Goal: Information Seeking & Learning: Understand process/instructions

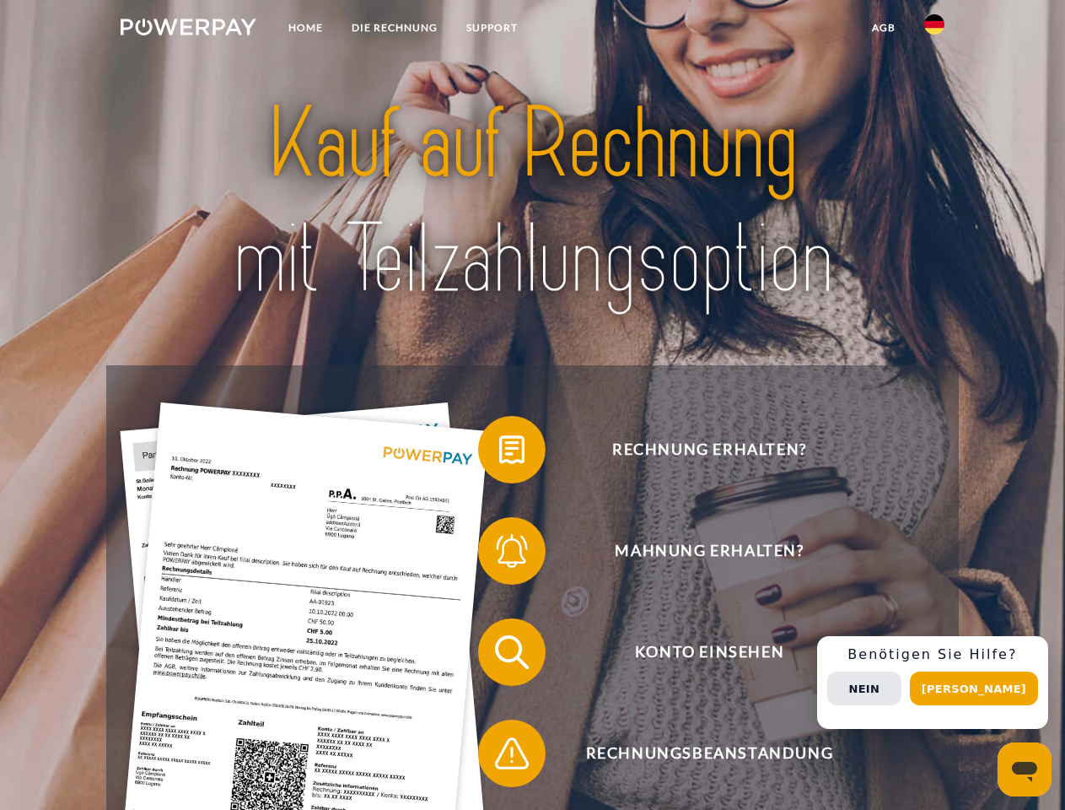
click at [188, 30] on img at bounding box center [189, 27] width 136 height 17
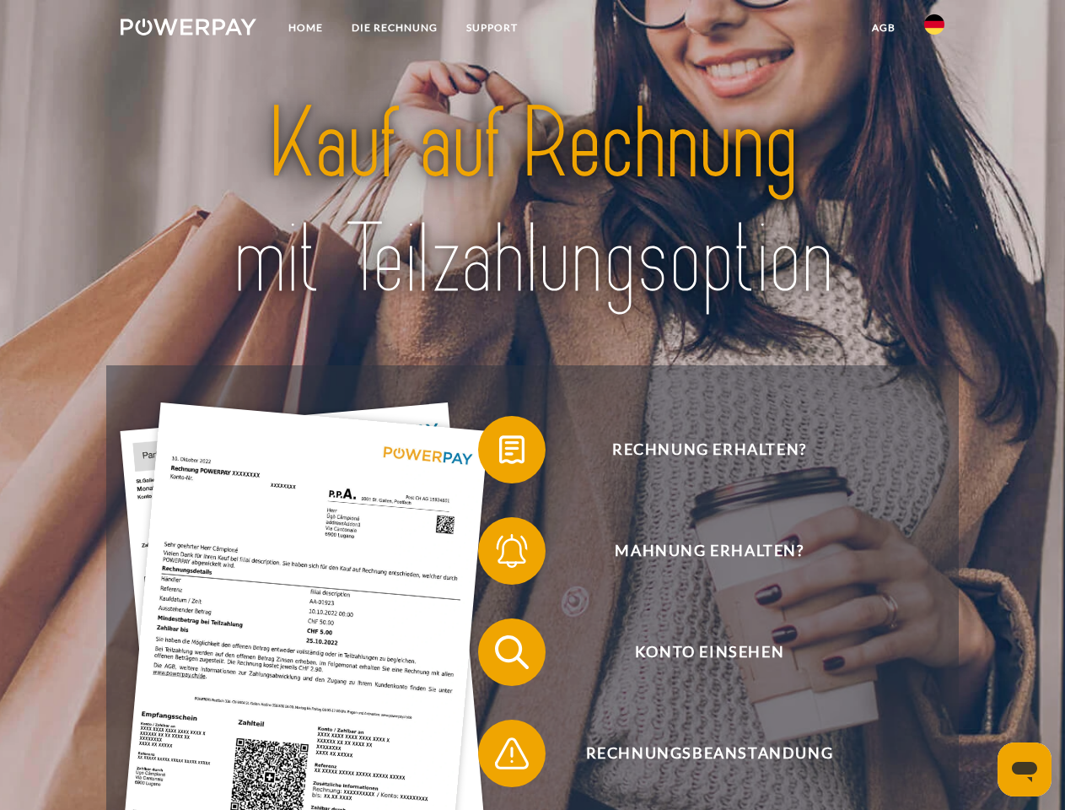
click at [934, 30] on img at bounding box center [934, 24] width 20 height 20
click at [883, 28] on link "agb" at bounding box center [884, 28] width 52 height 30
click at [499, 453] on span at bounding box center [486, 449] width 84 height 84
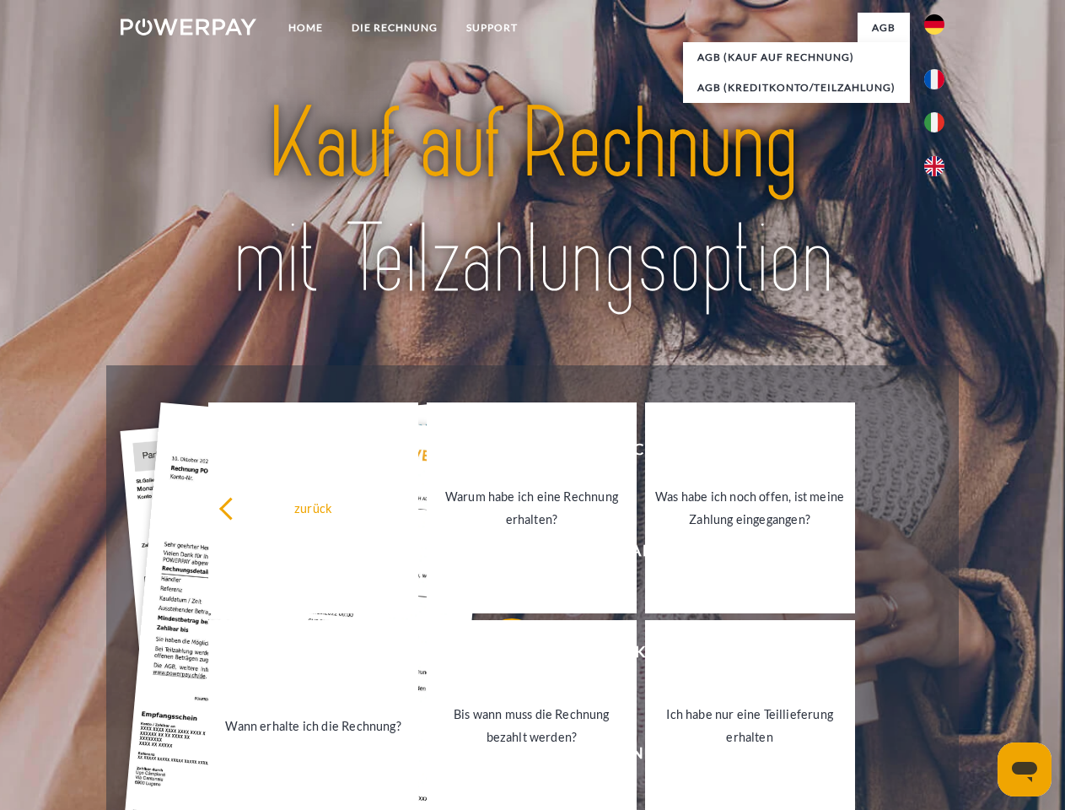
click at [499, 554] on link "Warum habe ich eine Rechnung erhalten?" at bounding box center [532, 507] width 210 height 211
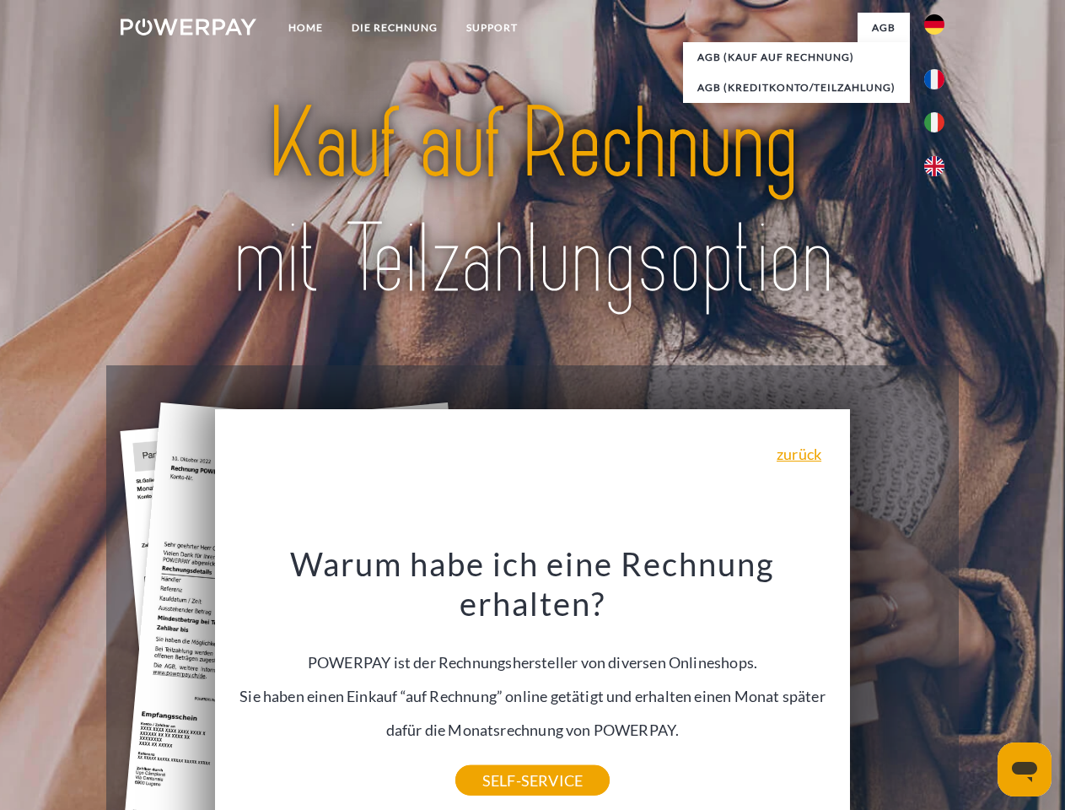
click at [499, 655] on div "Warum habe ich eine Rechnung erhalten? POWERPAY ist der Rechnungshersteller von…" at bounding box center [533, 661] width 616 height 237
click at [499, 757] on div "Warum habe ich eine Rechnung erhalten? POWERPAY ist der Rechnungshersteller von…" at bounding box center [533, 661] width 616 height 237
click at [939, 682] on div "Rechnung erhalten? Mahnung erhalten? Konto einsehen" at bounding box center [532, 702] width 852 height 675
click at [897, 686] on span "Konto einsehen" at bounding box center [709, 651] width 413 height 67
click at [980, 688] on header "Home DIE RECHNUNG SUPPORT" at bounding box center [532, 582] width 1065 height 1165
